Goal: Task Accomplishment & Management: Manage account settings

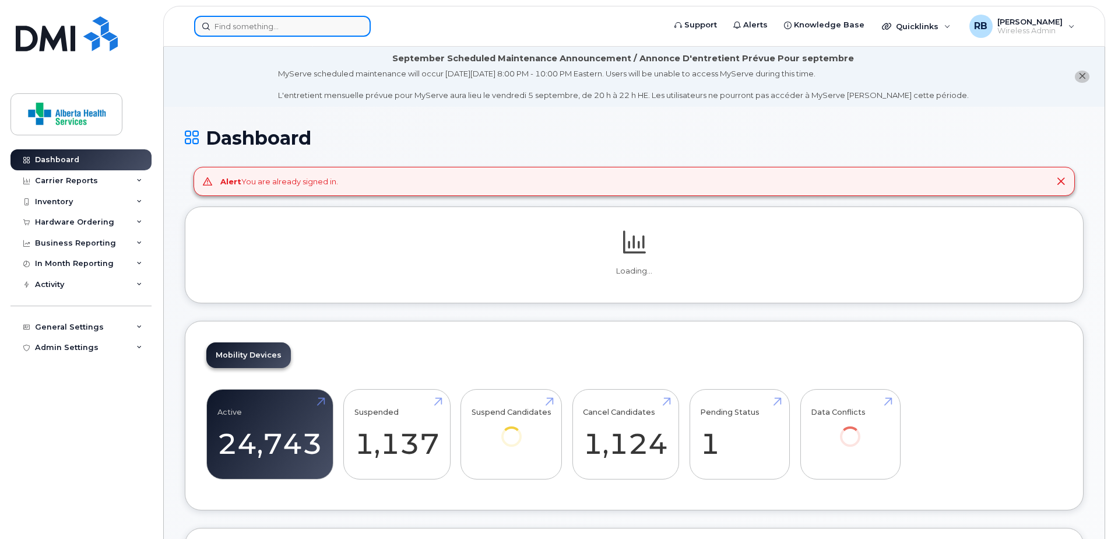
click at [287, 22] on input at bounding box center [282, 26] width 177 height 21
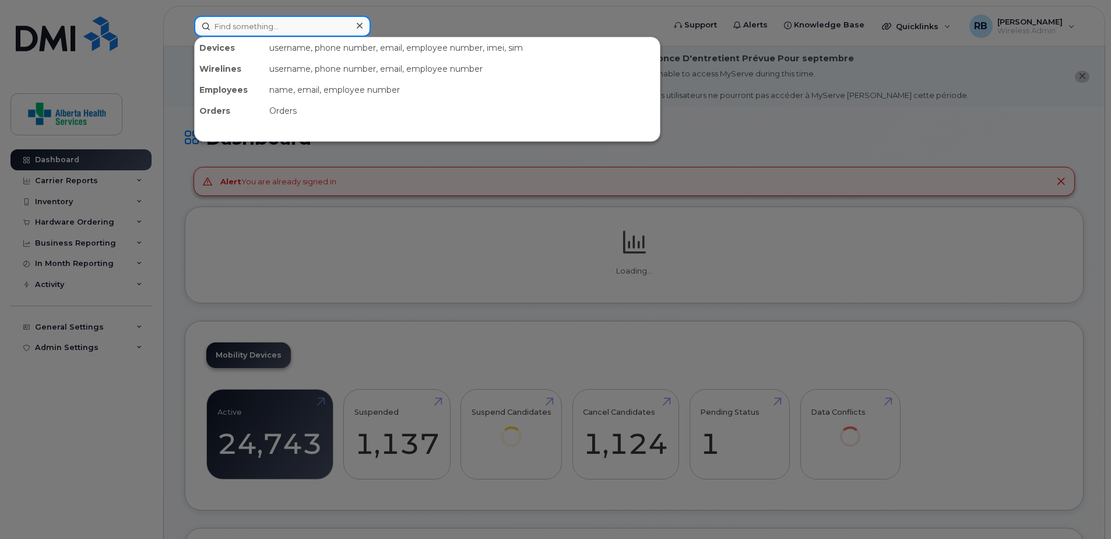
paste input "7808181764"
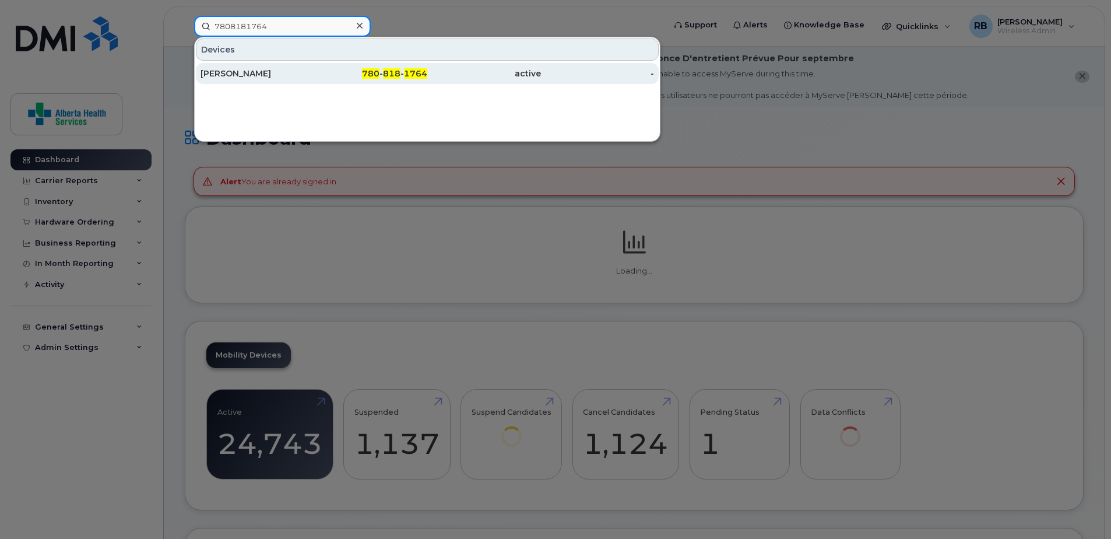
type input "7808181764"
click at [357, 77] on div "780 - 818 - 1764" at bounding box center [371, 74] width 114 height 12
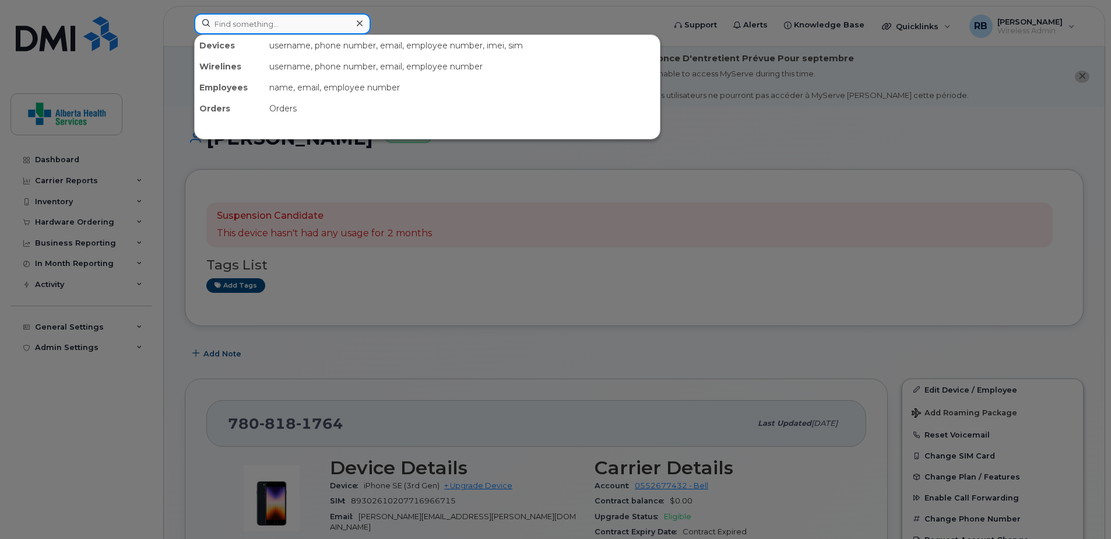
click at [236, 22] on input at bounding box center [282, 23] width 177 height 21
type input "4035755507"
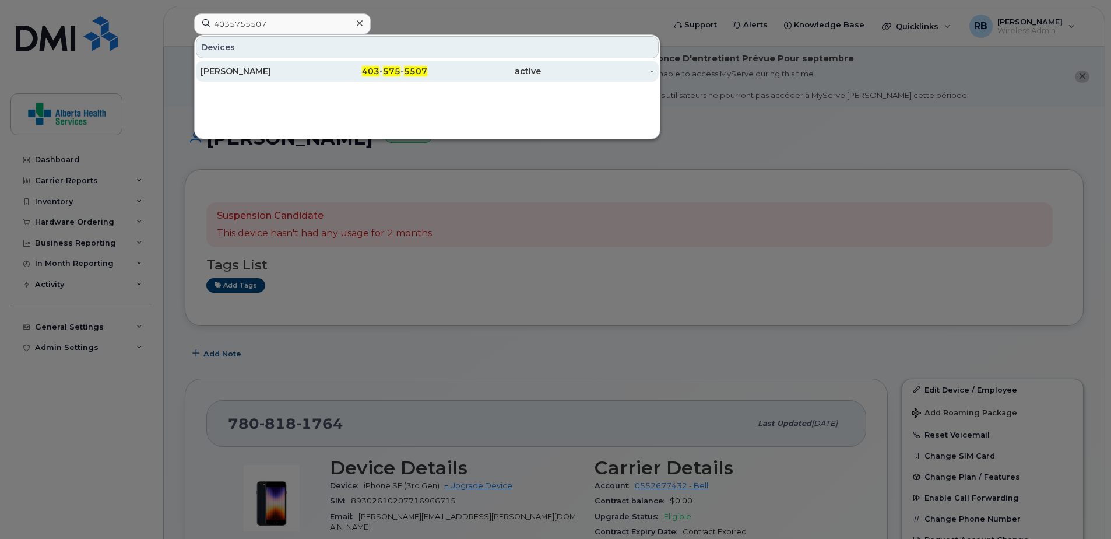
click at [328, 69] on div "403 - 575 - 5507" at bounding box center [371, 71] width 114 height 12
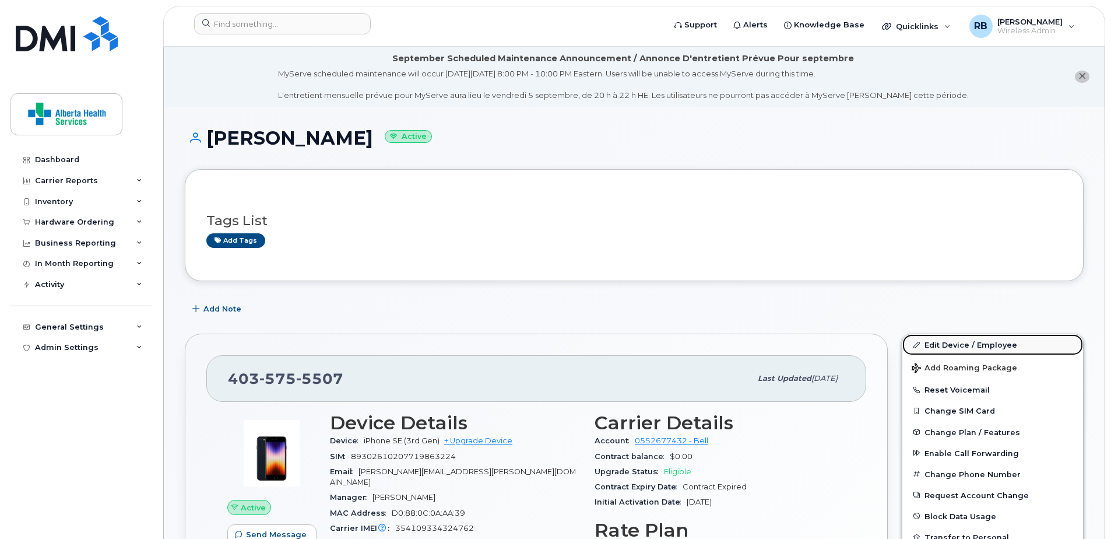
click at [998, 350] on link "Edit Device / Employee" at bounding box center [992, 344] width 181 height 21
click at [1030, 342] on link "Edit Device / Employee" at bounding box center [992, 344] width 181 height 21
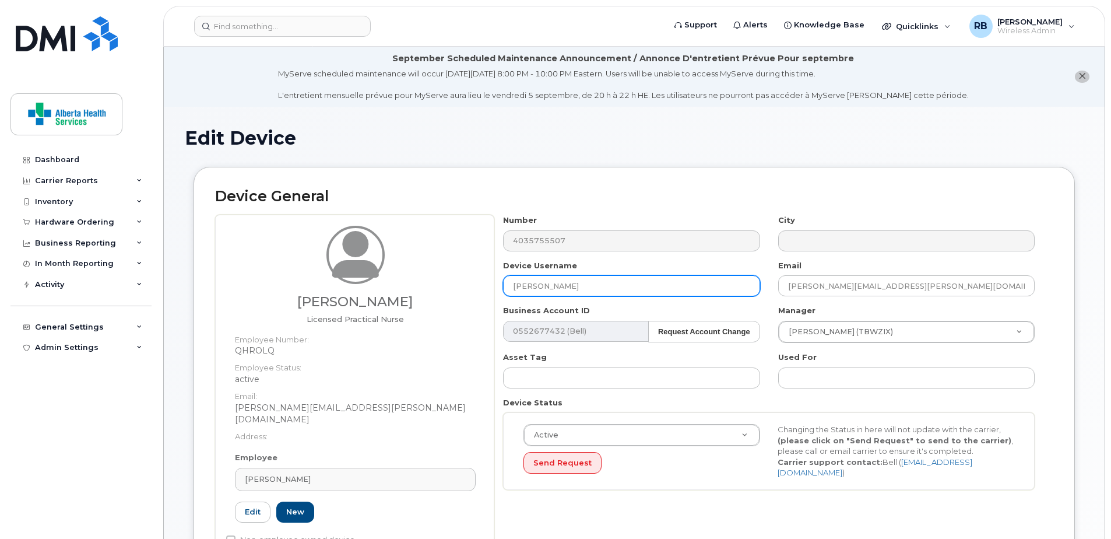
drag, startPoint x: 638, startPoint y: 285, endPoint x: 314, endPoint y: 284, distance: 324.1
click at [319, 285] on div "[PERSON_NAME] Licensed Practical Nurse Employee Number: QHROLQ Employee Status:…" at bounding box center [634, 391] width 838 height 352
paste input "[PERSON_NAME]"
type input "[PERSON_NAME]"
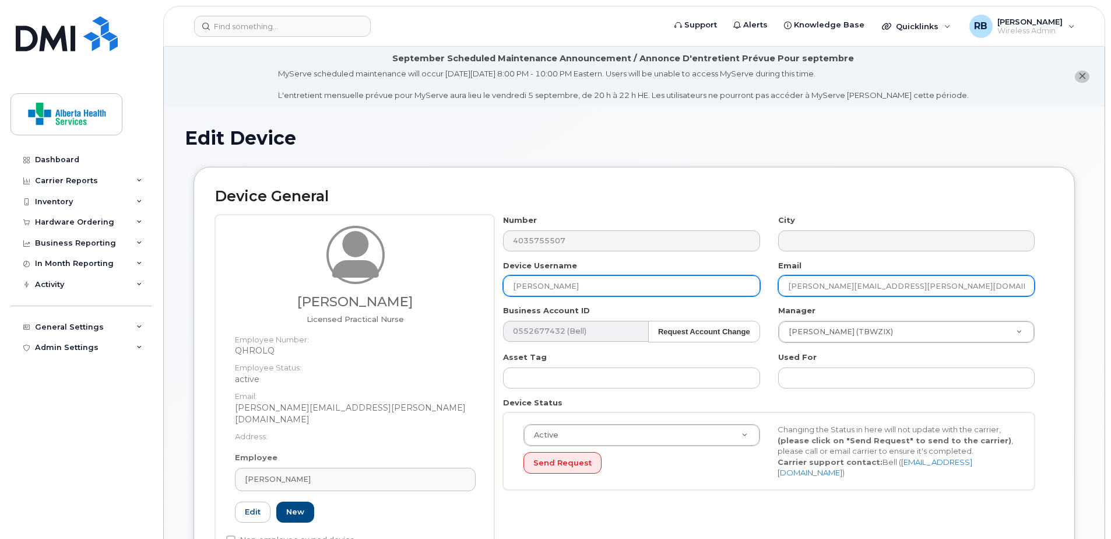
drag, startPoint x: 951, startPoint y: 283, endPoint x: 626, endPoint y: 289, distance: 325.4
click at [626, 289] on div "Number 4035755507 City Device Username Angela Schedlosky Email Bonnie.Eccles@as…" at bounding box center [769, 357] width 550 height 284
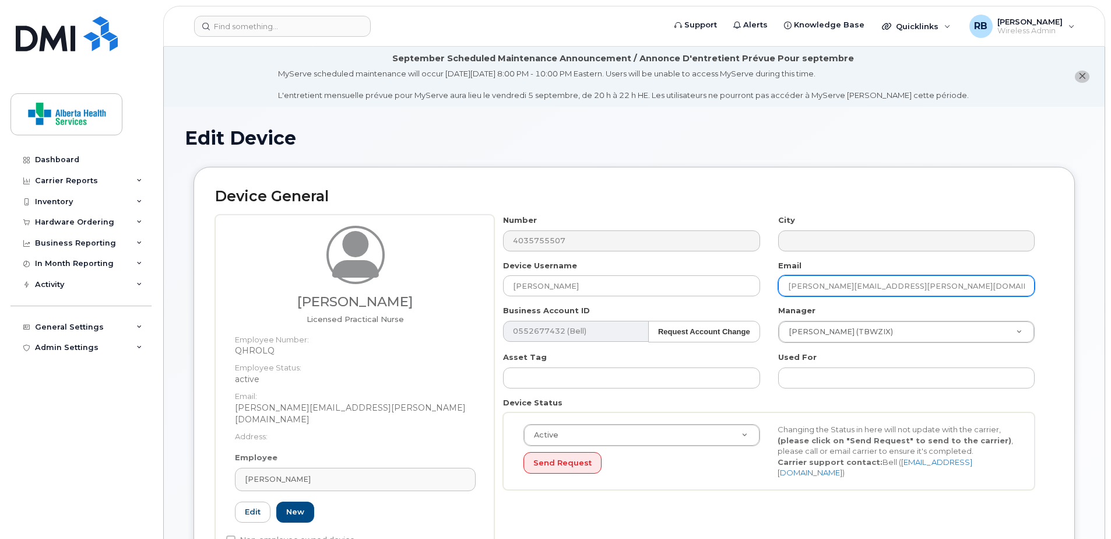
paste input "Angela.Schedlosky@albertahealthservices"
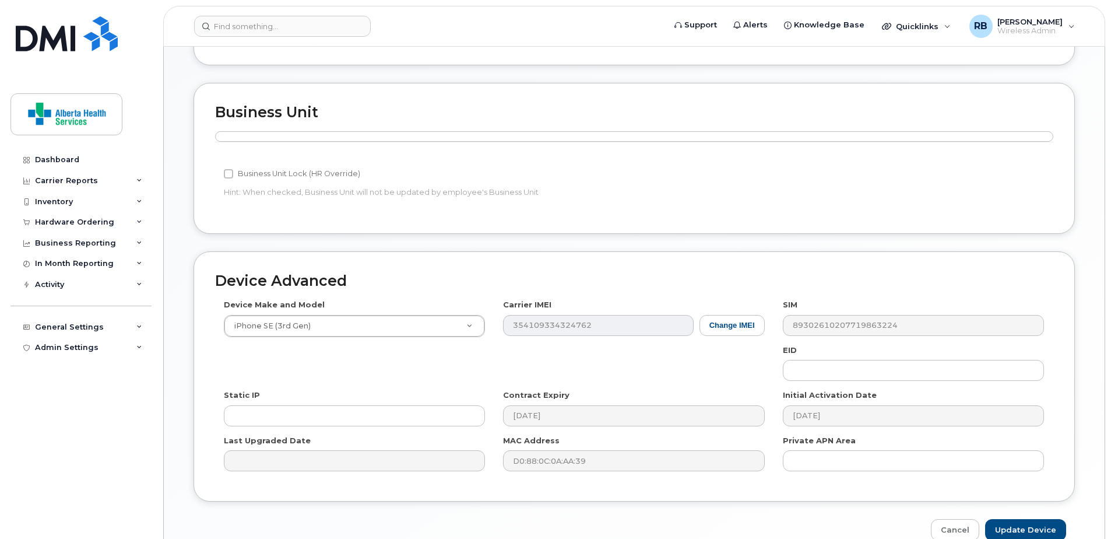
scroll to position [571, 0]
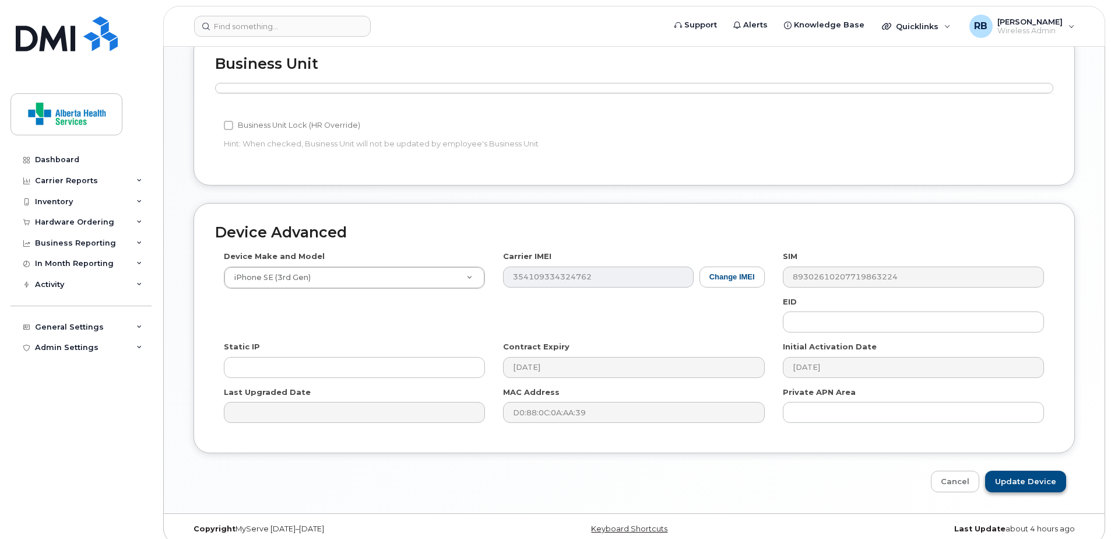
type input "Angela.Schedlosky@albertahealthservices.ca"
click at [1046, 473] on input "Update Device" at bounding box center [1025, 481] width 81 height 22
type input "Saving..."
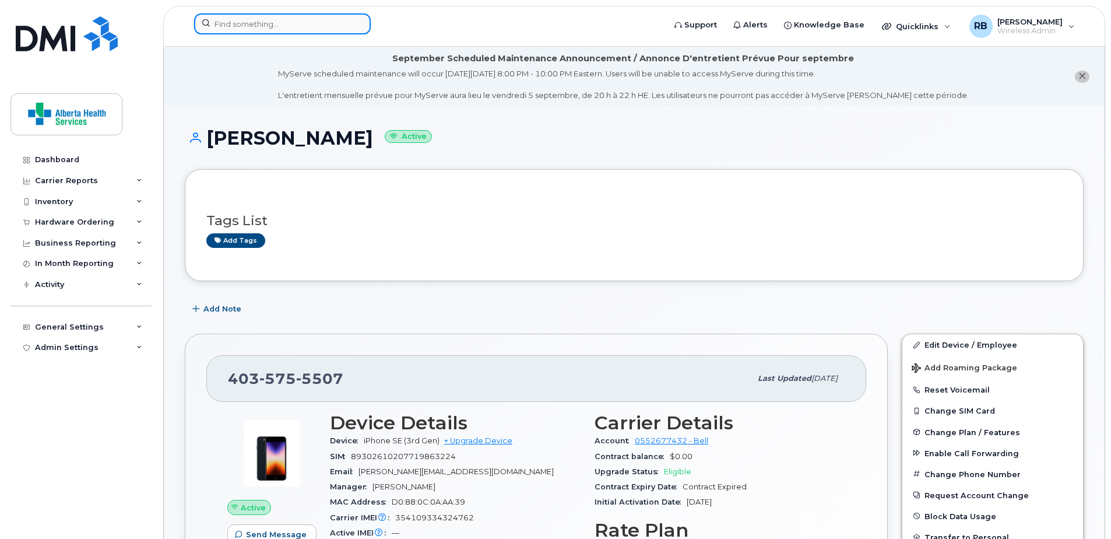
click at [300, 29] on input at bounding box center [282, 23] width 177 height 21
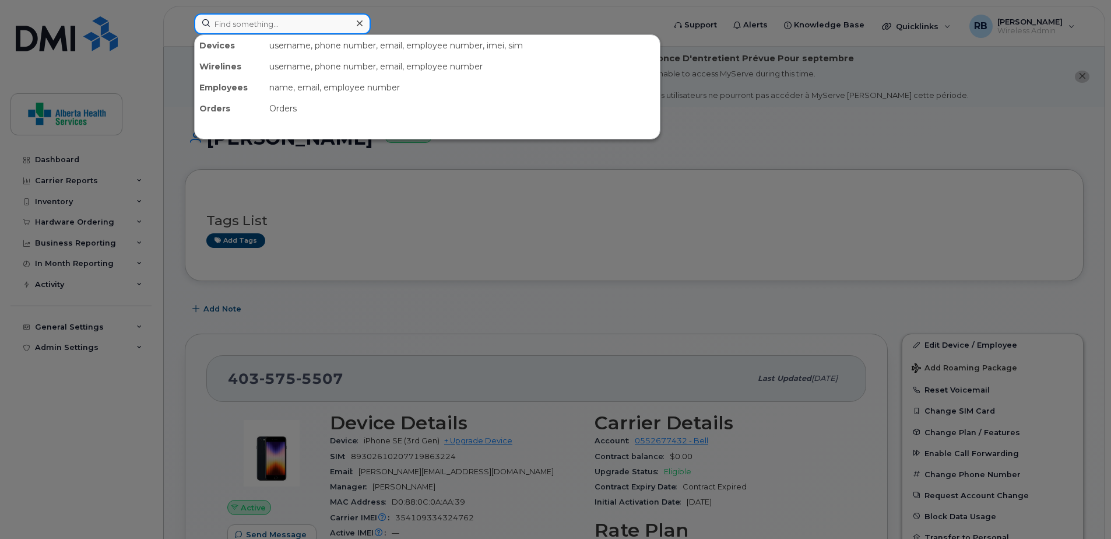
paste input "780-242-9347"
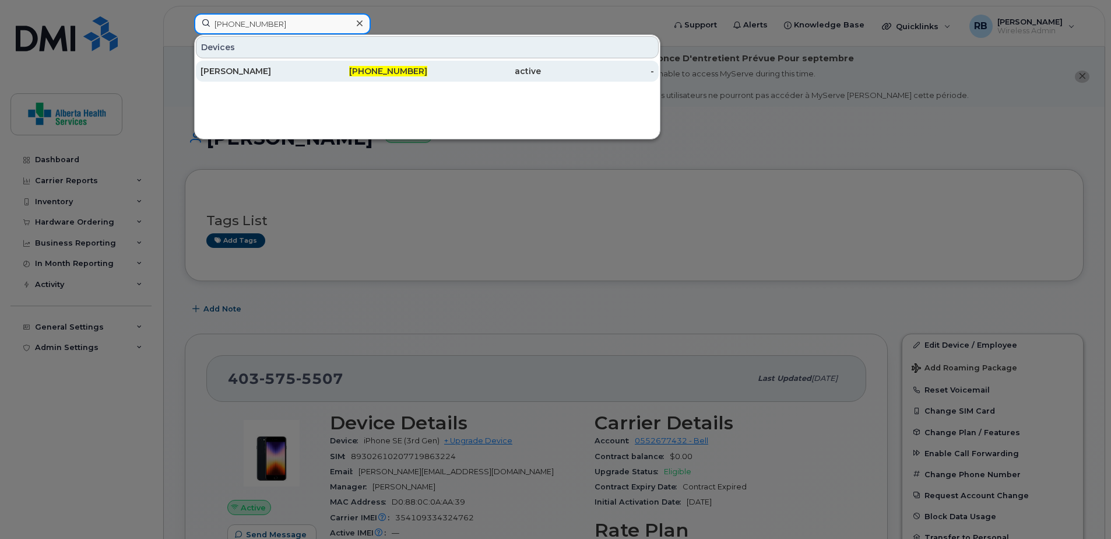
type input "780-242-9347"
click at [275, 69] on div "[PERSON_NAME]" at bounding box center [258, 71] width 114 height 12
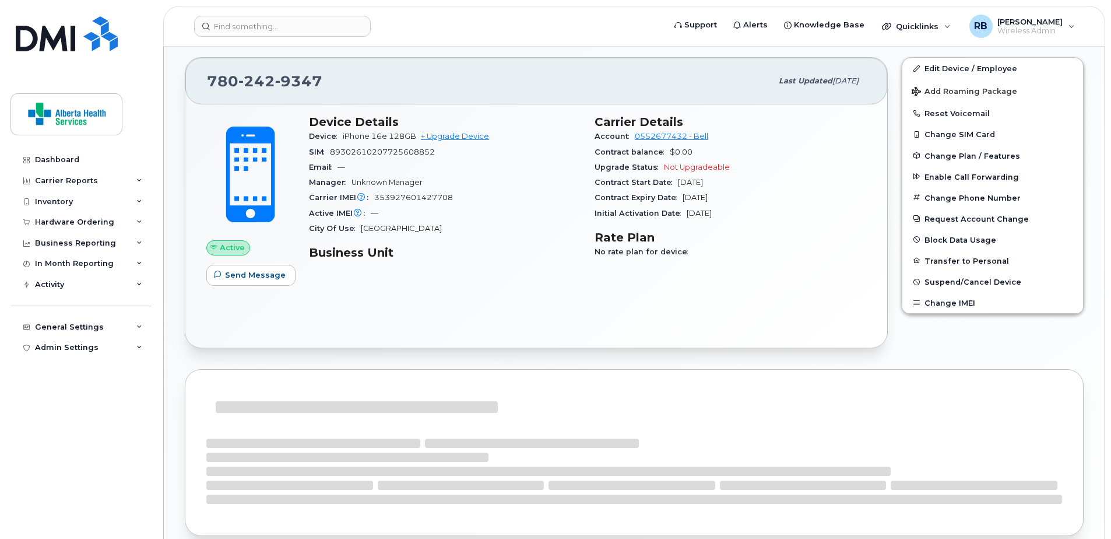
scroll to position [275, 0]
drag, startPoint x: 461, startPoint y: 195, endPoint x: 377, endPoint y: 198, distance: 84.6
click at [377, 198] on div "Carrier IMEI Carrier IMEI is reported during the last billing cycle or change o…" at bounding box center [445, 198] width 272 height 15
copy span "353927601427708"
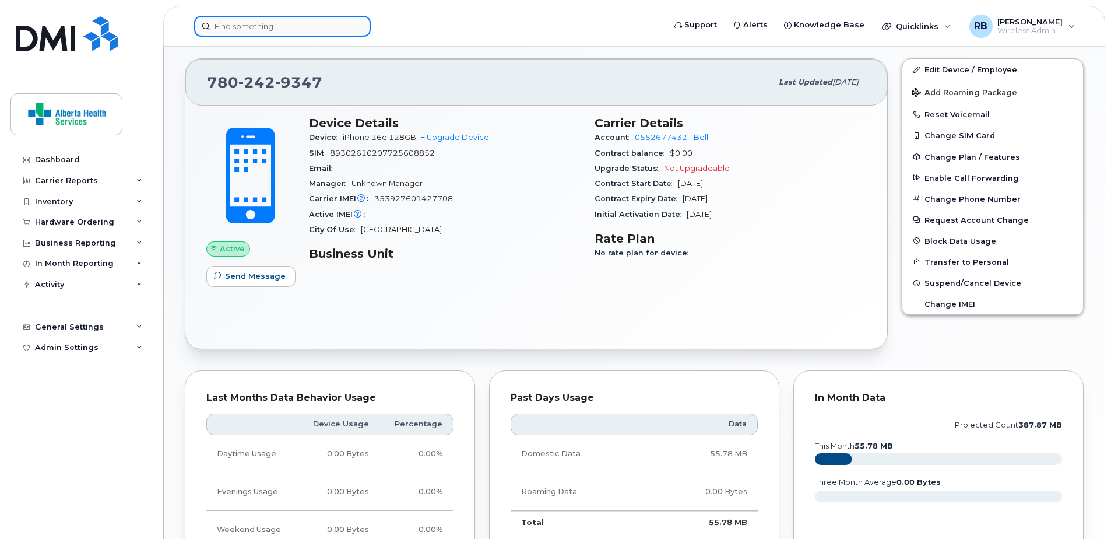
click at [332, 29] on input at bounding box center [282, 26] width 177 height 21
paste input "[PHONE_NUMBER]"
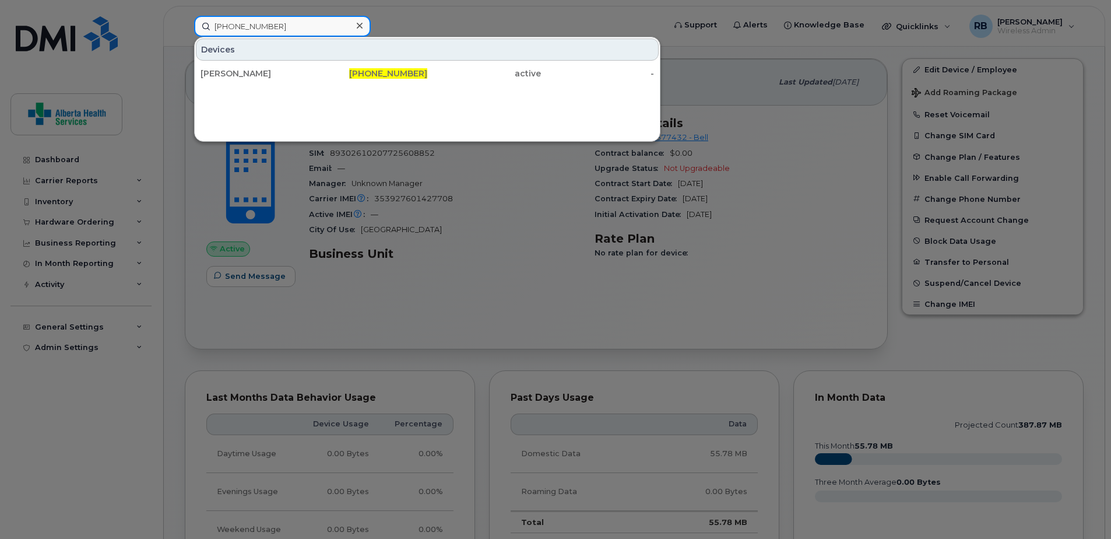
type input "[PHONE_NUMBER]"
drag, startPoint x: 350, startPoint y: 63, endPoint x: 55, endPoint y: 111, distance: 299.4
click at [359, 71] on div "[PHONE_NUMBER]" at bounding box center [371, 74] width 114 height 12
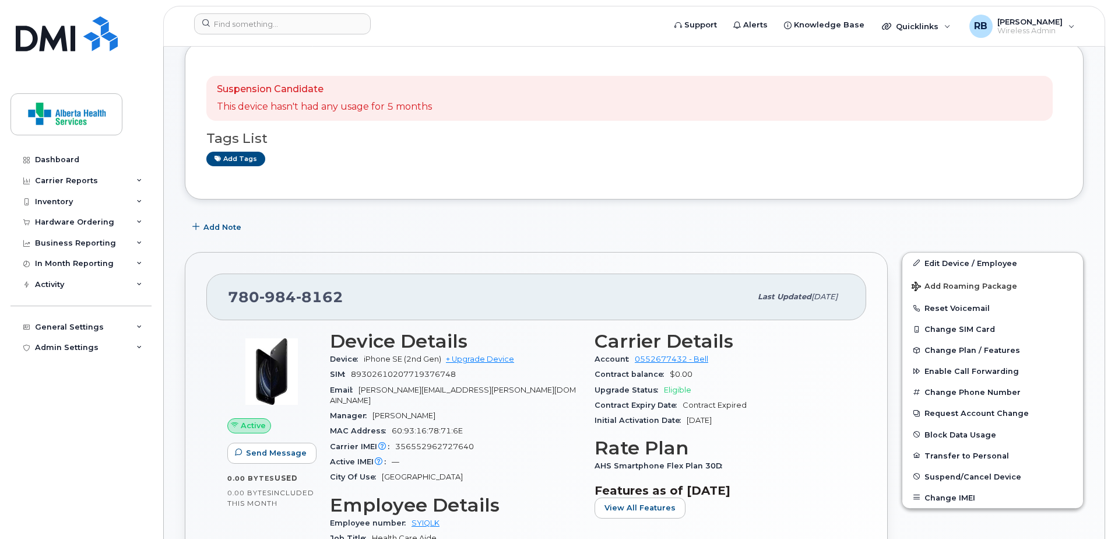
scroll to position [175, 0]
